Goal: Task Accomplishment & Management: Use online tool/utility

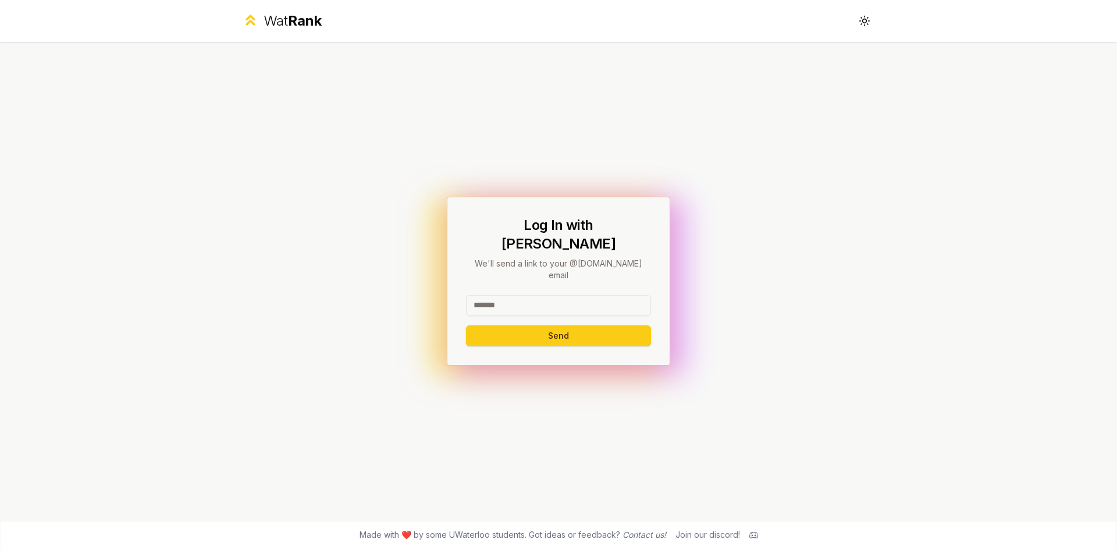
click at [580, 295] on input at bounding box center [558, 305] width 185 height 21
type input "*******"
click at [504, 325] on button "Send" at bounding box center [558, 335] width 185 height 21
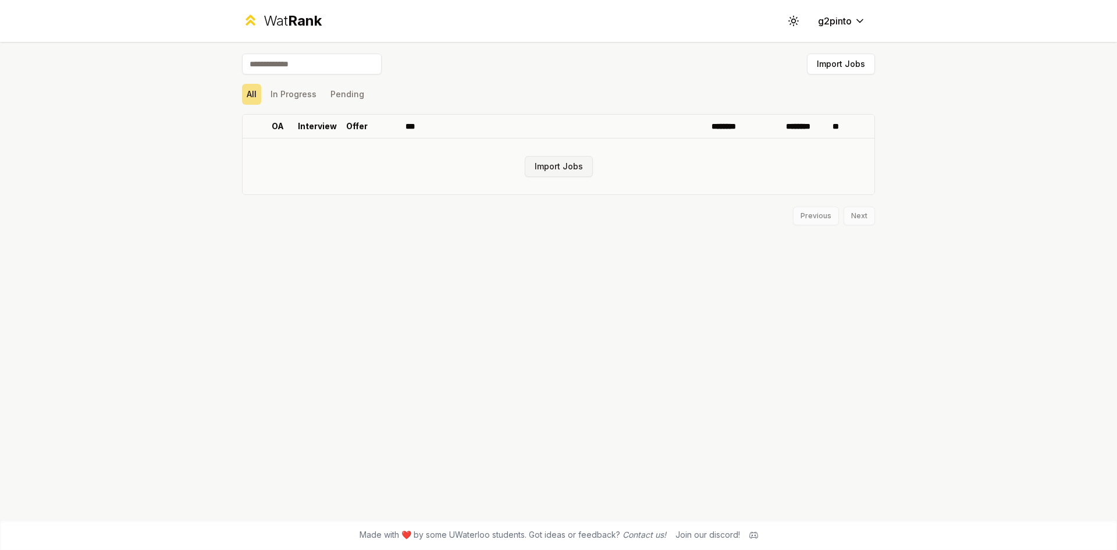
click at [558, 170] on button "Import Jobs" at bounding box center [559, 166] width 68 height 21
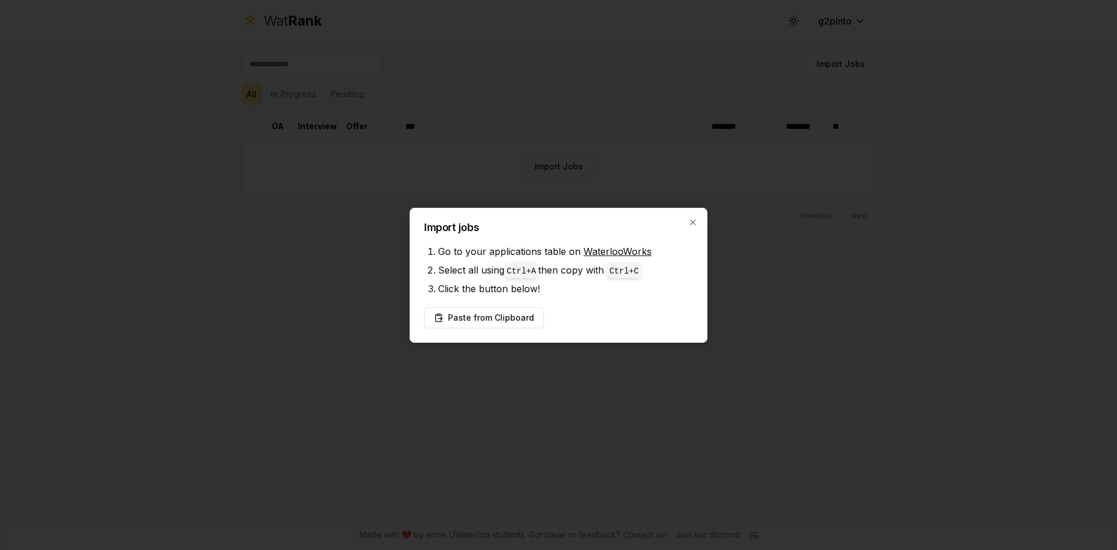
click at [591, 252] on link "WaterlooWorks" at bounding box center [618, 252] width 68 height 12
click at [692, 221] on icon "button" at bounding box center [692, 221] width 5 height 5
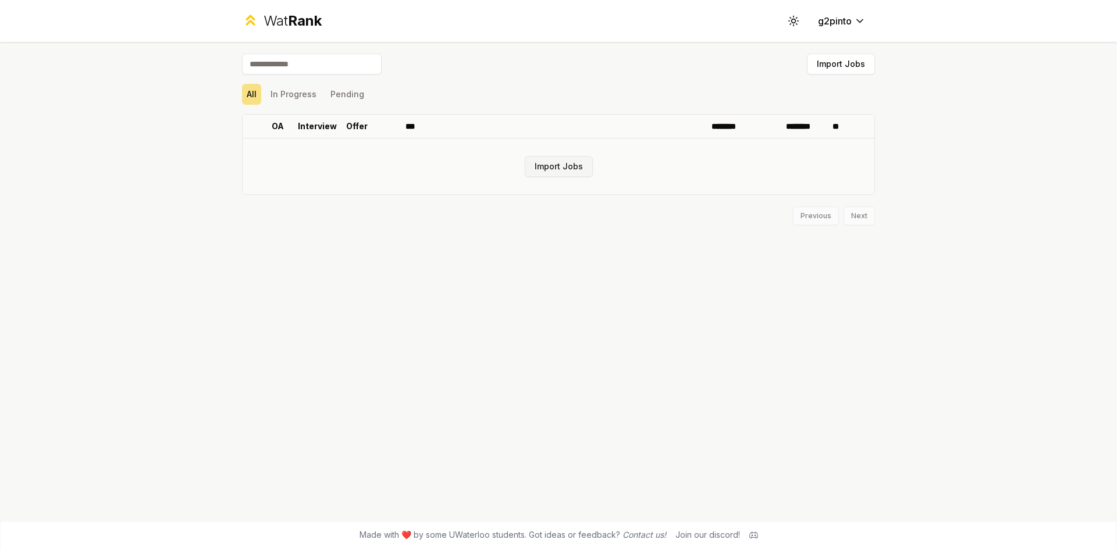
click at [567, 170] on button "Import Jobs" at bounding box center [559, 166] width 68 height 21
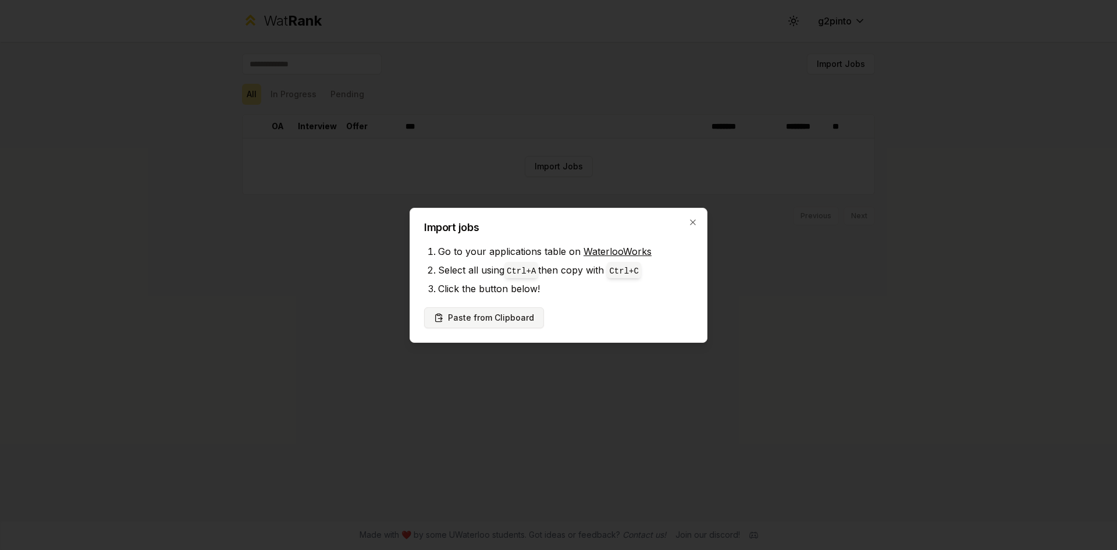
click at [506, 319] on button "Paste from Clipboard" at bounding box center [484, 317] width 120 height 21
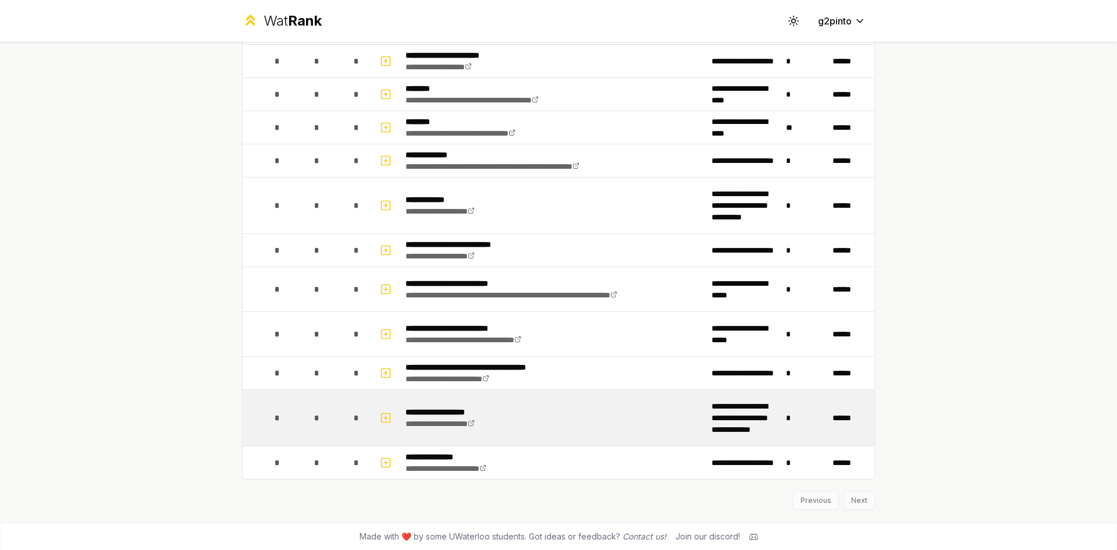
scroll to position [276, 0]
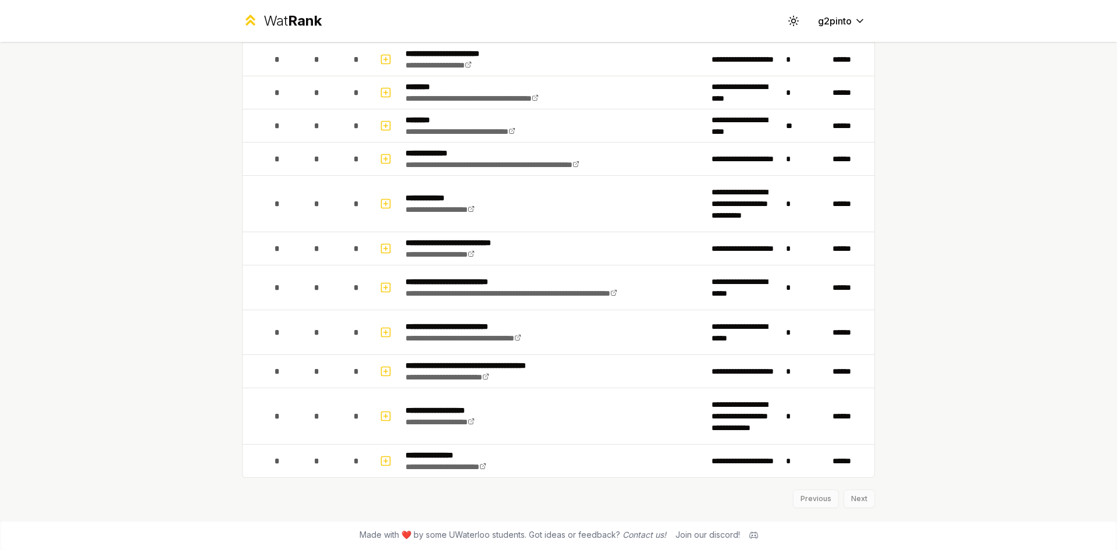
click at [847, 495] on div "Previous Next" at bounding box center [558, 493] width 633 height 30
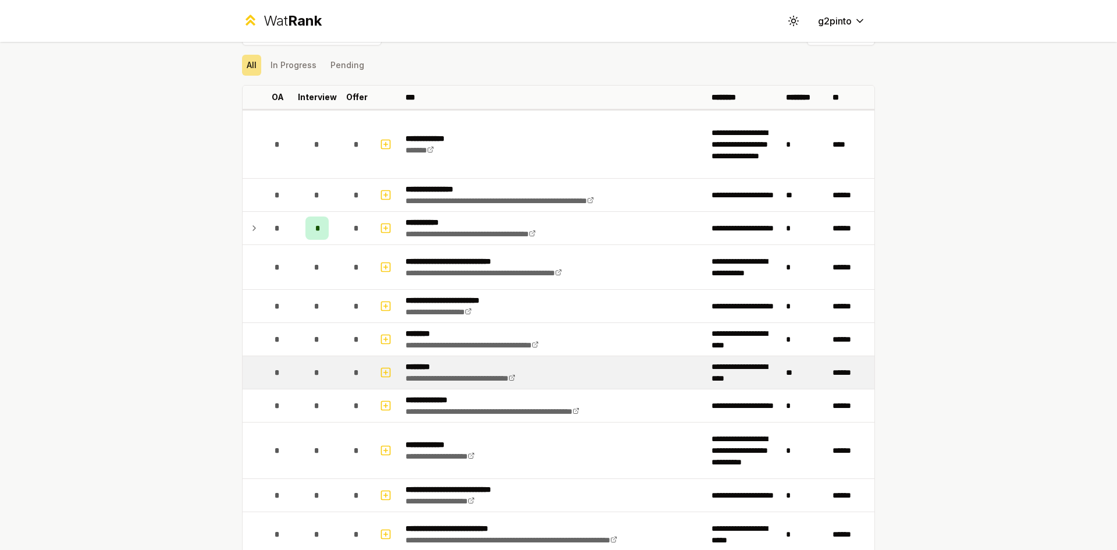
scroll to position [0, 0]
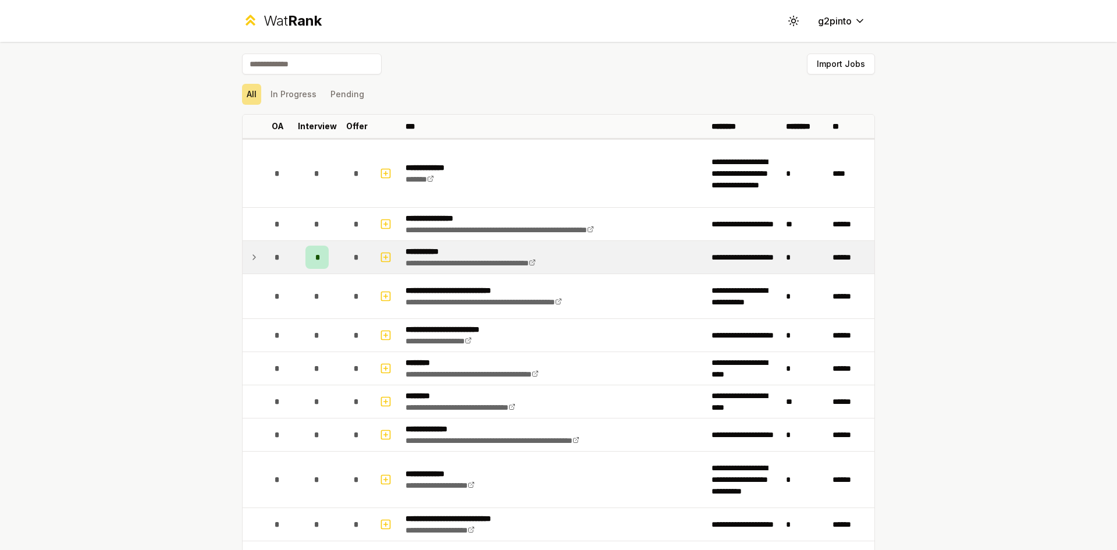
click at [252, 258] on icon at bounding box center [254, 257] width 9 height 14
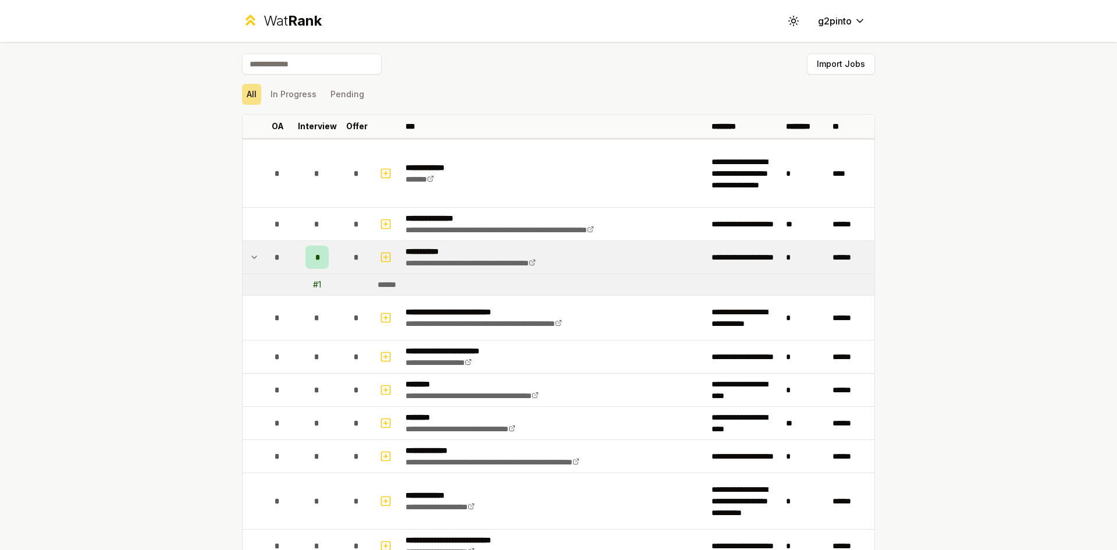
click at [250, 257] on icon at bounding box center [254, 257] width 9 height 14
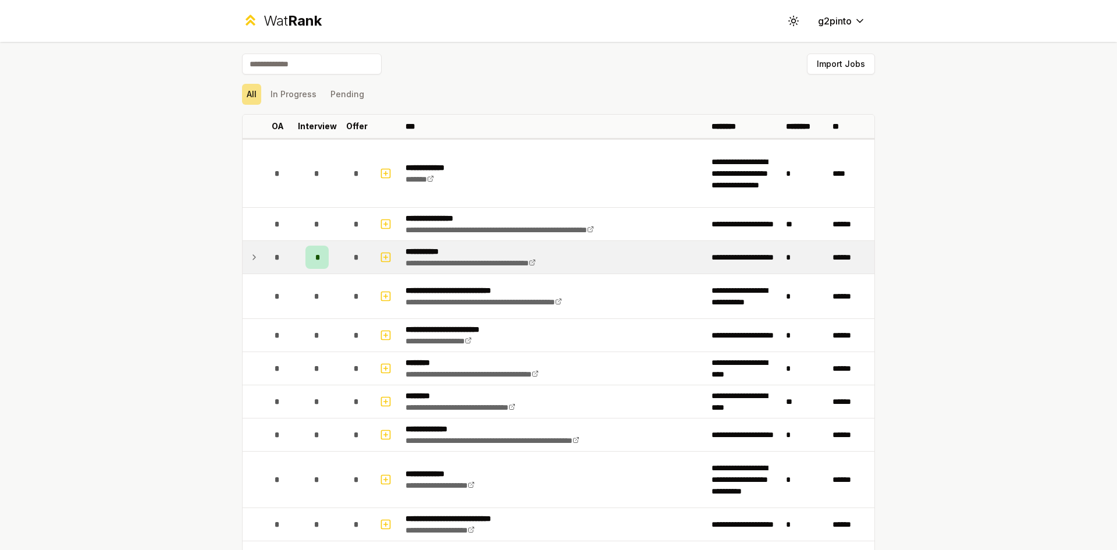
click at [319, 258] on div "*" at bounding box center [316, 257] width 23 height 23
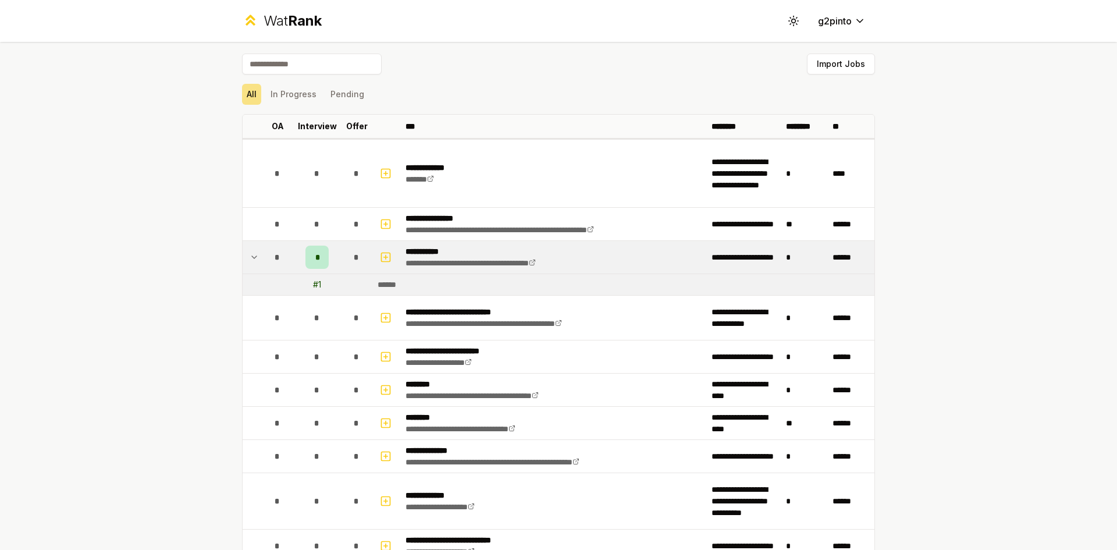
click at [319, 258] on div "*" at bounding box center [316, 257] width 23 height 23
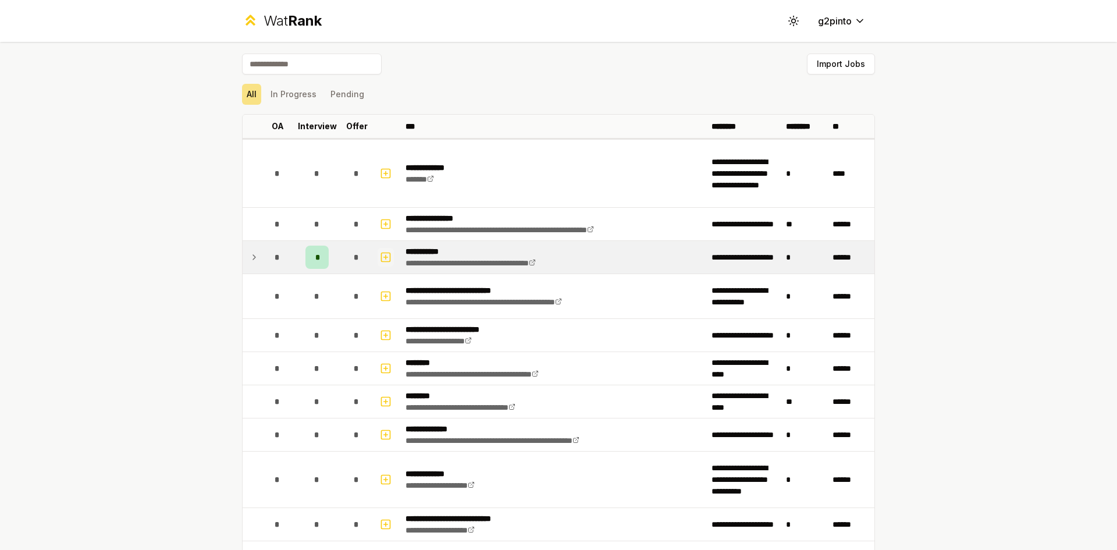
click at [384, 257] on icon "button" at bounding box center [386, 257] width 4 height 0
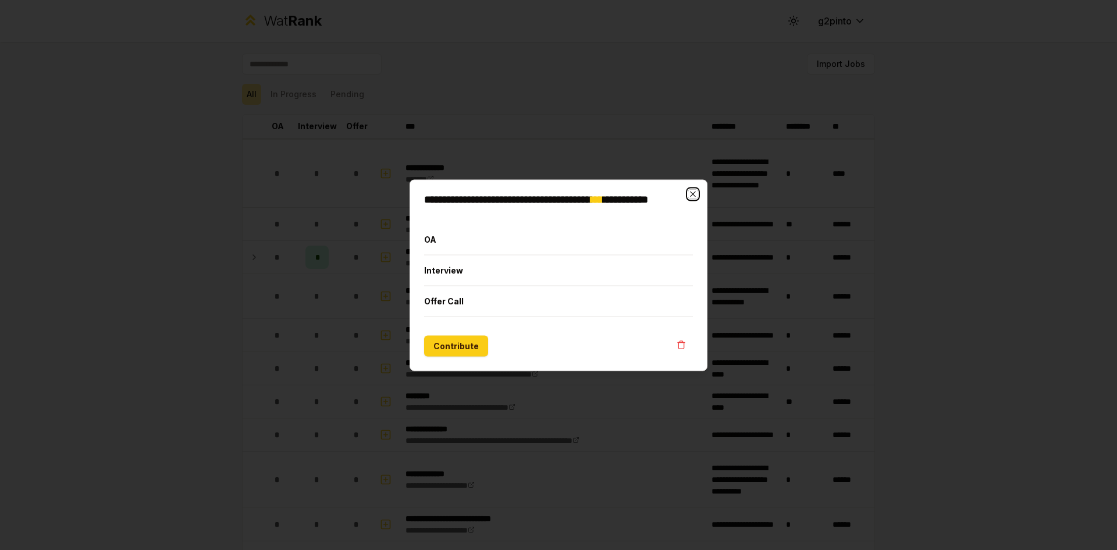
click at [693, 194] on icon "button" at bounding box center [692, 193] width 5 height 5
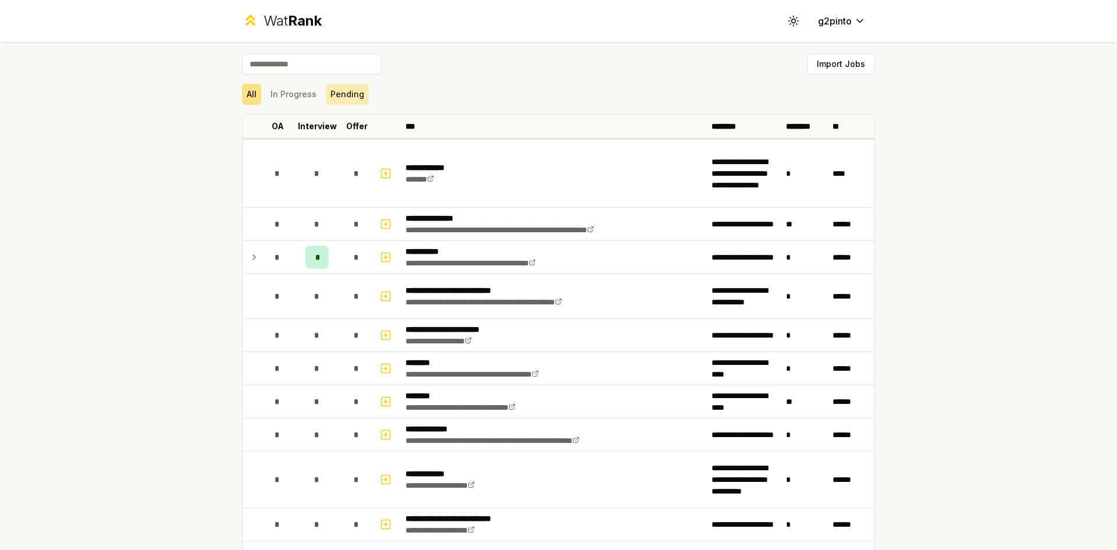
click at [336, 100] on button "Pending" at bounding box center [347, 94] width 43 height 21
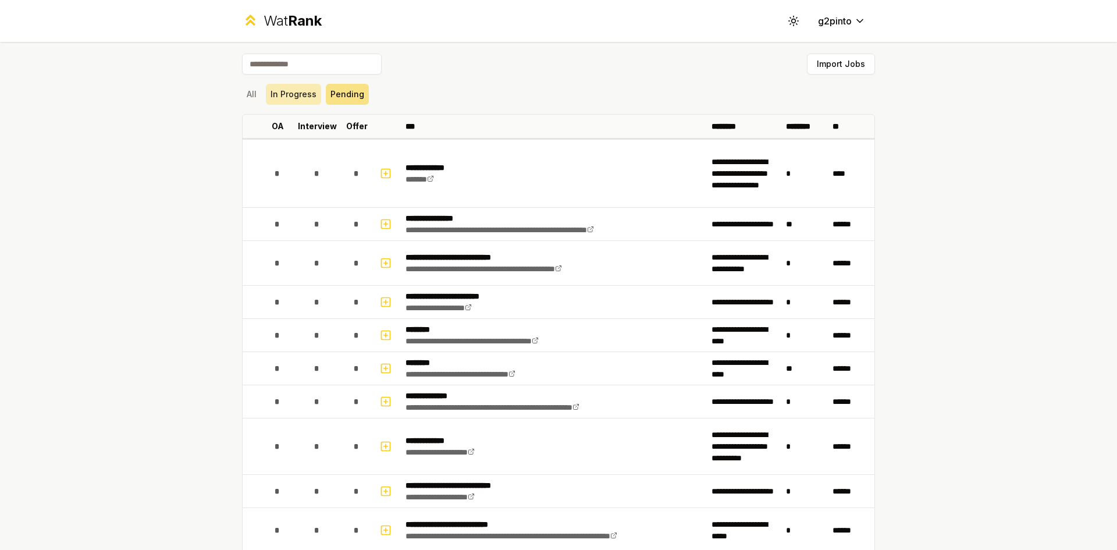
click at [298, 95] on button "In Progress" at bounding box center [293, 94] width 55 height 21
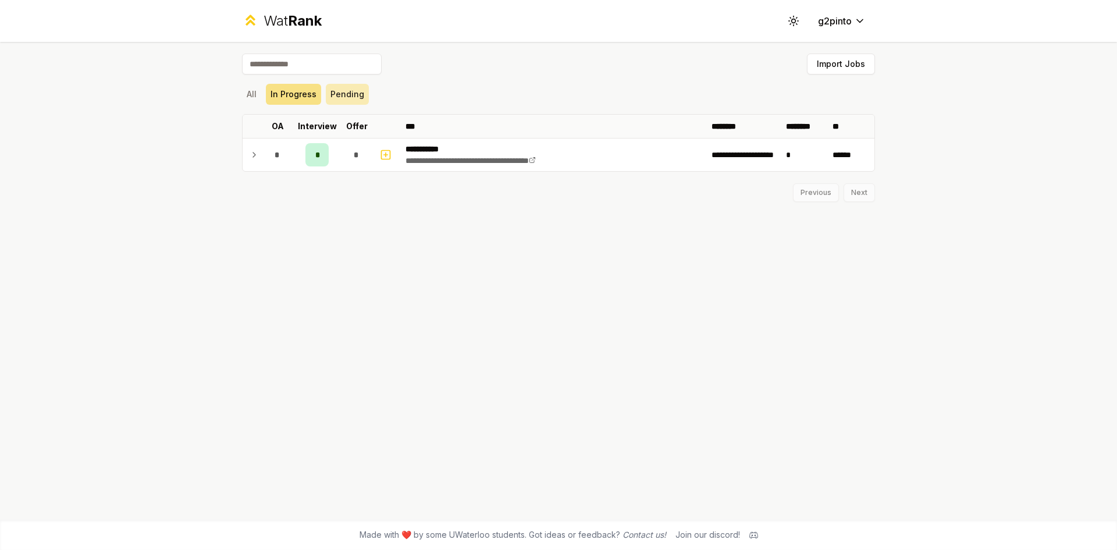
click at [346, 96] on button "Pending" at bounding box center [347, 94] width 43 height 21
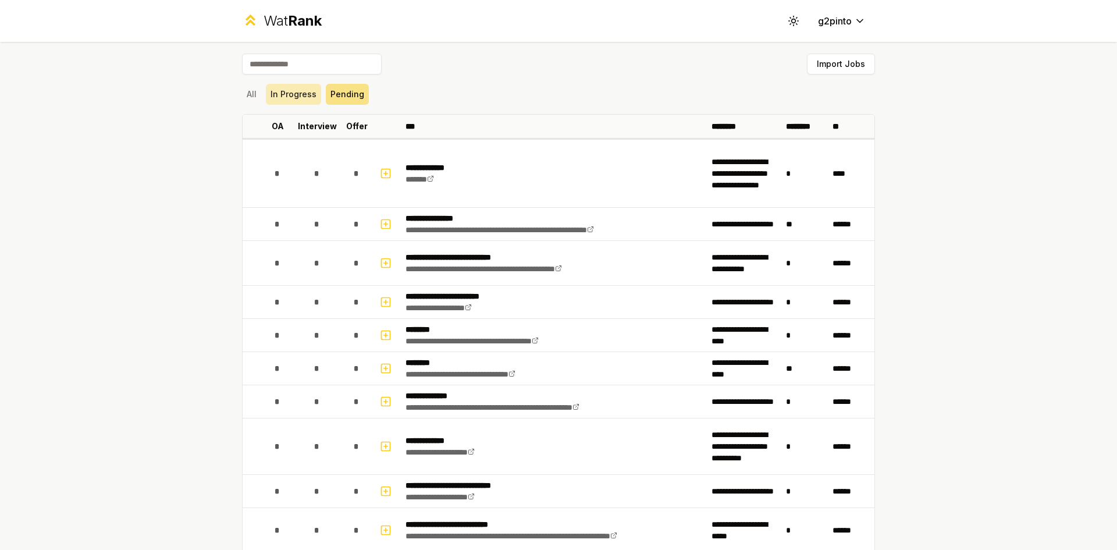
click at [296, 98] on button "In Progress" at bounding box center [293, 94] width 55 height 21
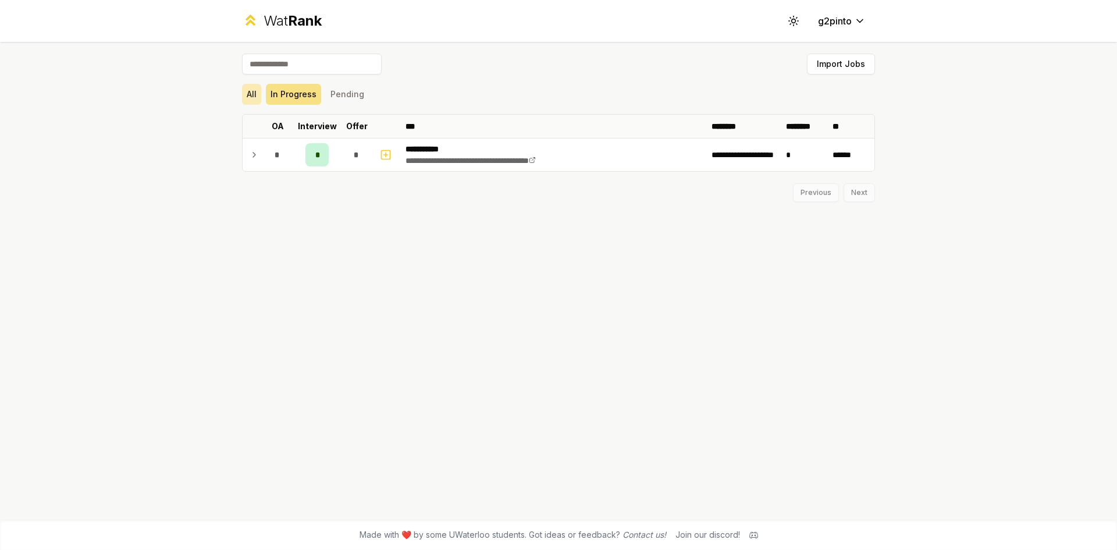
click at [257, 95] on button "All" at bounding box center [251, 94] width 19 height 21
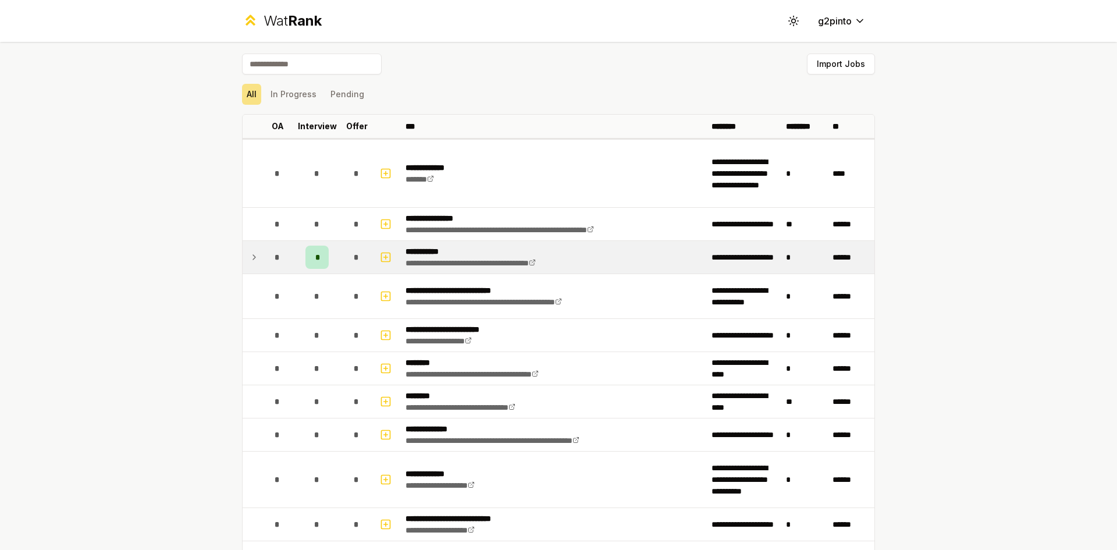
click at [320, 258] on div "*" at bounding box center [316, 257] width 23 height 23
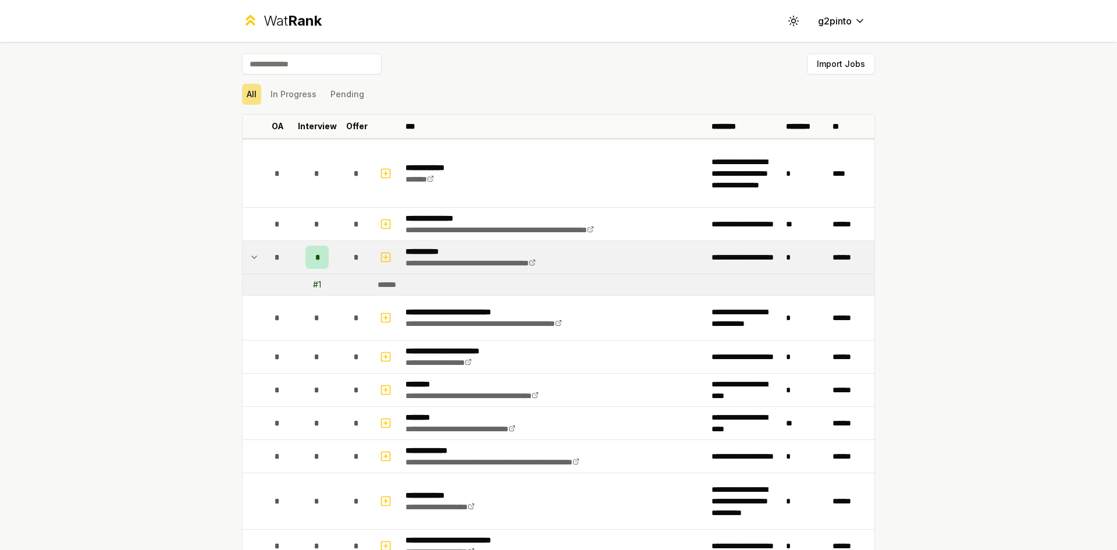
click at [310, 254] on div "*" at bounding box center [316, 257] width 23 height 23
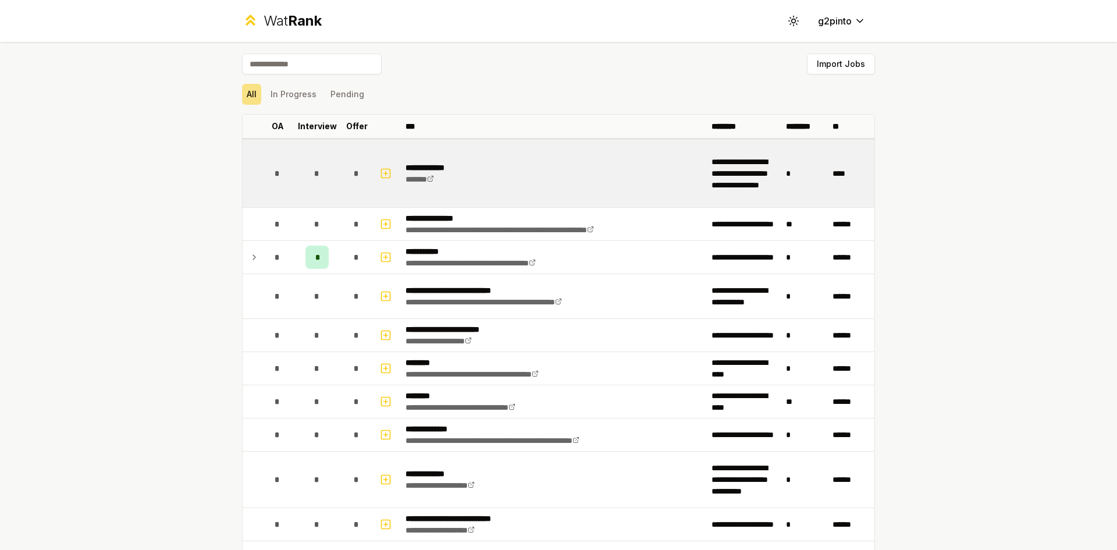
click at [349, 168] on div "*" at bounding box center [356, 173] width 23 height 23
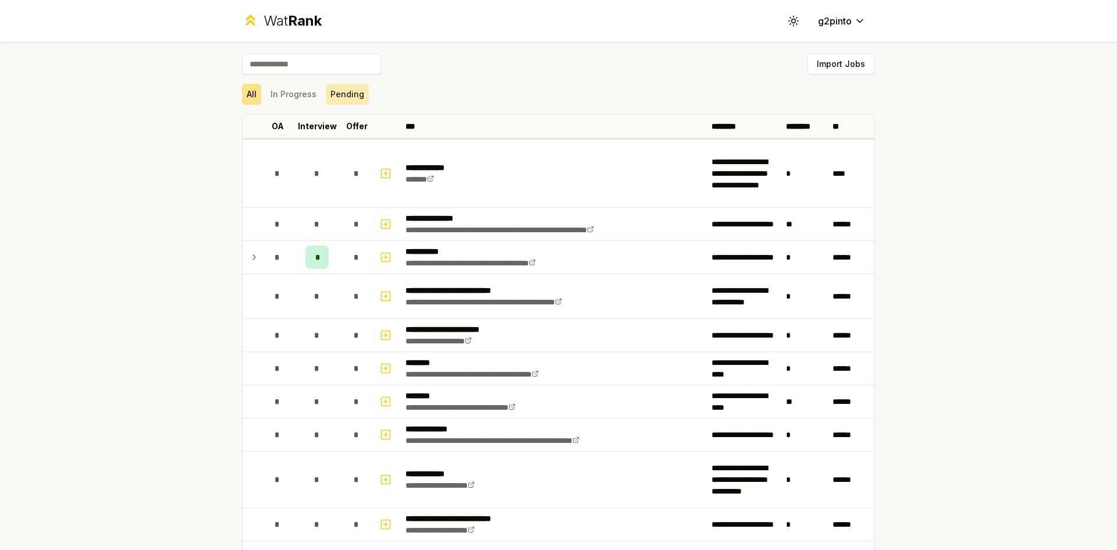
click at [353, 97] on button "Pending" at bounding box center [347, 94] width 43 height 21
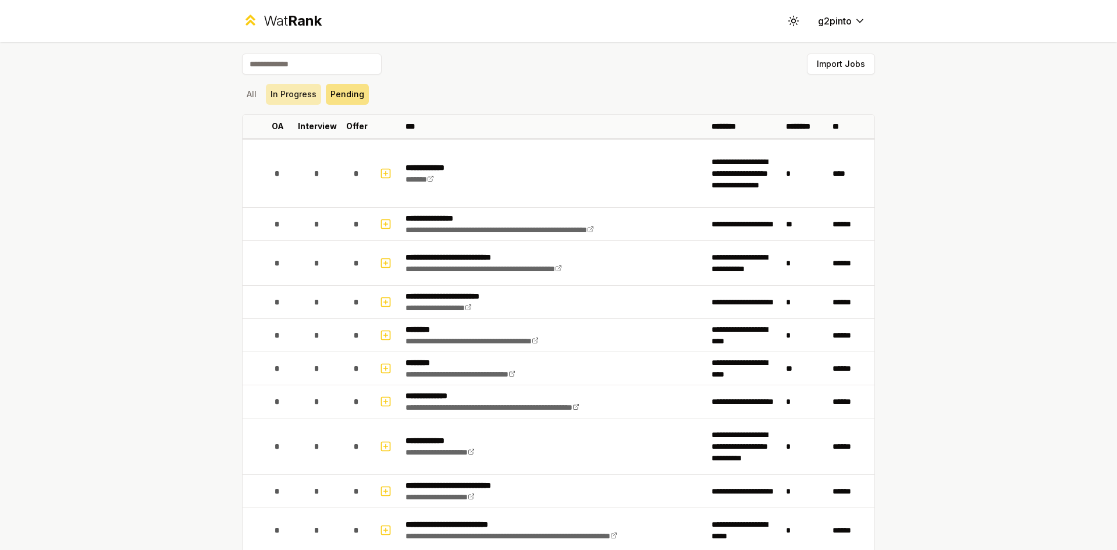
click at [298, 93] on button "In Progress" at bounding box center [293, 94] width 55 height 21
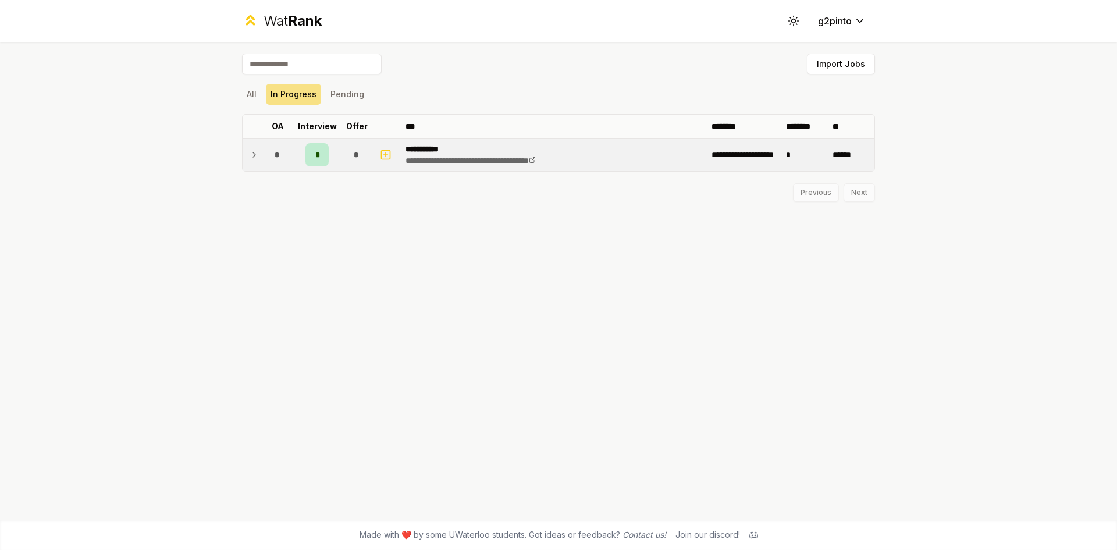
click at [484, 161] on link "**********" at bounding box center [471, 161] width 130 height 8
